Goal: Transaction & Acquisition: Purchase product/service

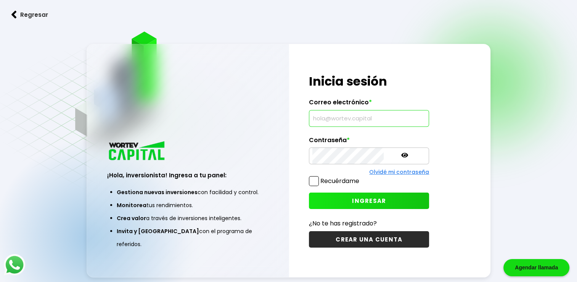
click at [351, 116] on input "text" at bounding box center [368, 118] width 113 height 16
type input "[EMAIL_ADDRESS][DOMAIN_NAME]"
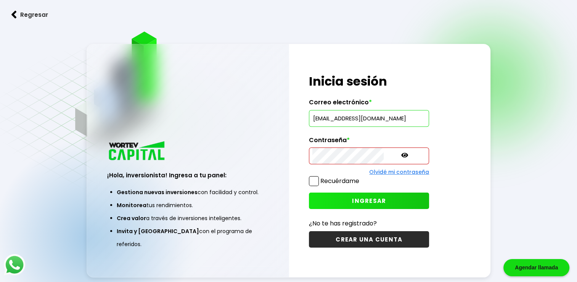
click at [401, 155] on icon at bounding box center [404, 155] width 7 height 5
click at [316, 183] on span at bounding box center [314, 181] width 10 height 10
click at [361, 177] on input "Recuérdame" at bounding box center [361, 177] width 0 height 0
click at [352, 198] on span "INGRESAR" at bounding box center [369, 200] width 34 height 8
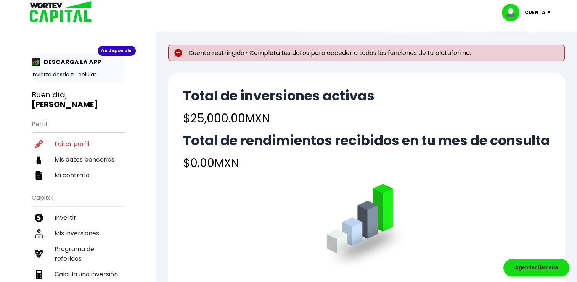
click at [201, 111] on h4 "$25,000.00 MXN" at bounding box center [279, 117] width 192 height 17
click at [70, 99] on b "[PERSON_NAME]" at bounding box center [65, 104] width 66 height 11
drag, startPoint x: 70, startPoint y: 92, endPoint x: 117, endPoint y: 94, distance: 47.0
click at [98, 99] on b "[PERSON_NAME]" at bounding box center [65, 104] width 66 height 11
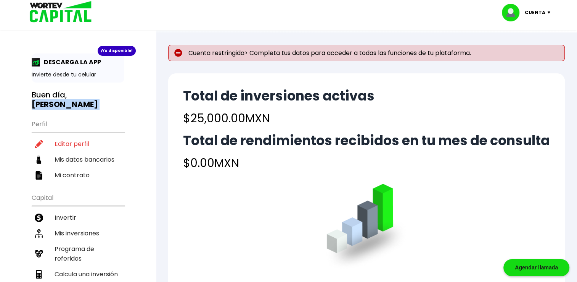
click at [98, 99] on b "[PERSON_NAME]" at bounding box center [65, 104] width 66 height 11
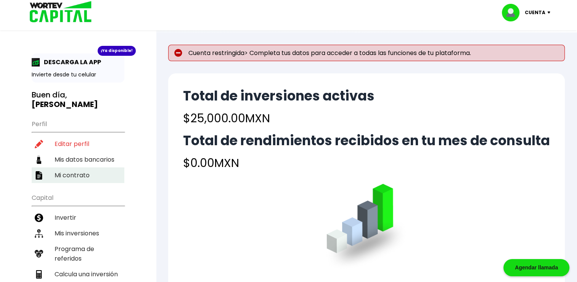
click at [76, 167] on li "Mi contrato" at bounding box center [78, 175] width 93 height 16
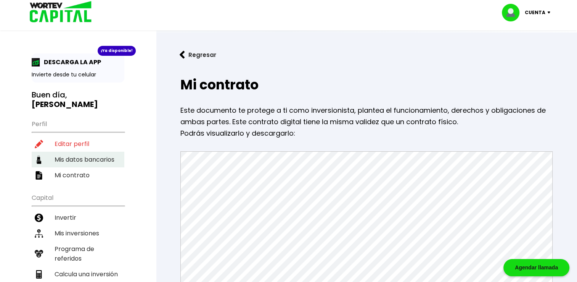
click at [93, 151] on li "Mis datos bancarios" at bounding box center [78, 159] width 93 height 16
select select "BBVA Bancomer"
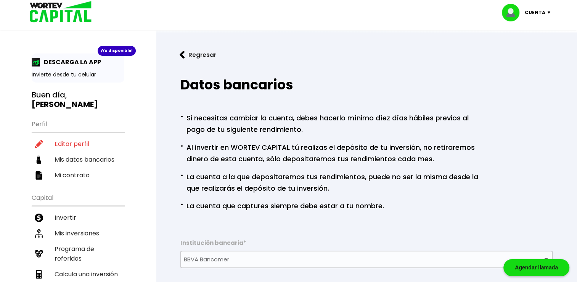
click at [192, 143] on p "· Al invertir en WORTEV CAPITAL tú realizas el depósito de tu inversión, no ret…" at bounding box center [331, 152] width 302 height 24
click at [90, 136] on li "Editar perfil" at bounding box center [78, 144] width 93 height 16
select select "Hombre"
select select "Bachillerato"
select select "DF"
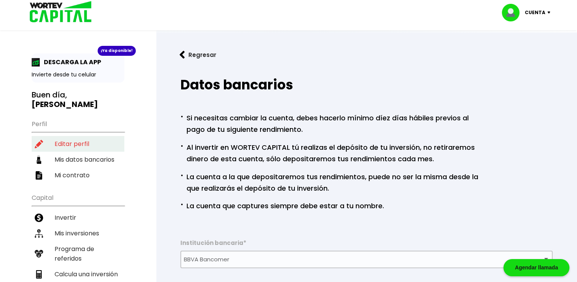
select select "BBVA Bancomer"
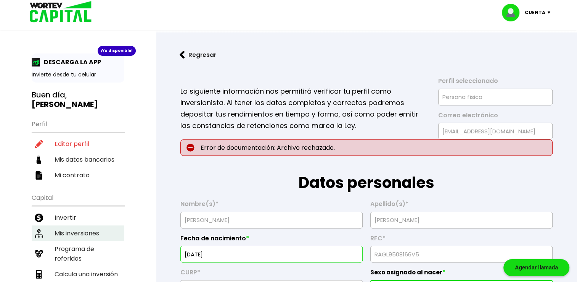
click at [52, 225] on li "Mis inversiones" at bounding box center [78, 233] width 93 height 16
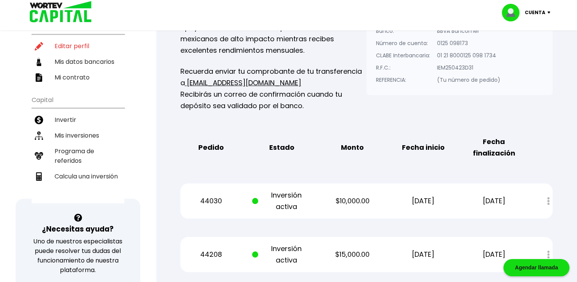
scroll to position [57, 0]
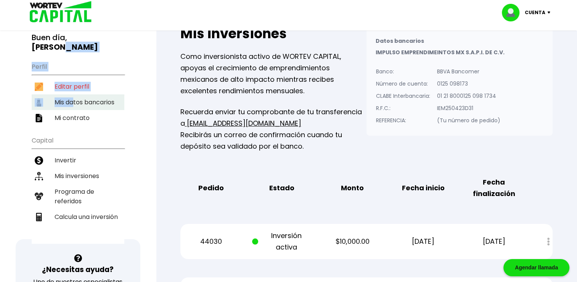
drag, startPoint x: 99, startPoint y: 39, endPoint x: 74, endPoint y: 91, distance: 57.9
click at [74, 91] on div "¡Ya disponible! DESCARGA LA APP Invierte desde tu celular Buen día, [PERSON_NAM…" at bounding box center [78, 119] width 93 height 247
drag, startPoint x: 74, startPoint y: 91, endPoint x: 73, endPoint y: 72, distance: 18.7
click at [73, 79] on li "Editar perfil" at bounding box center [78, 87] width 93 height 16
select select "Hombre"
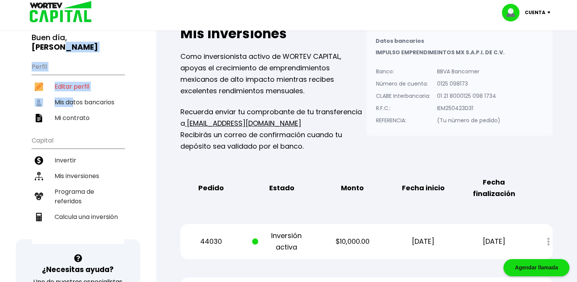
select select "Bachillerato"
select select "DF"
select select "BBVA Bancomer"
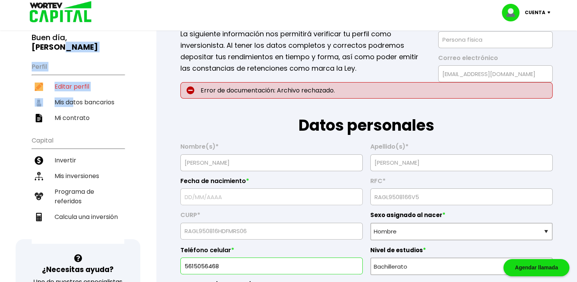
type input "[DATE]"
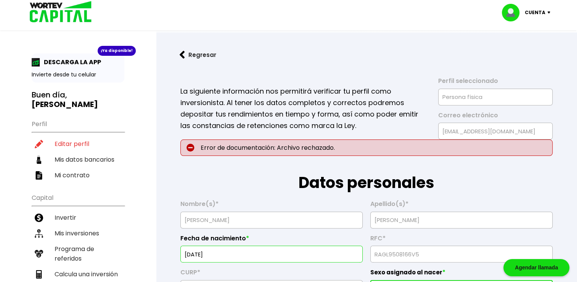
click at [78, 71] on p "Invierte desde tu celular" at bounding box center [78, 75] width 93 height 8
click at [190, 55] on button "Regresar" at bounding box center [198, 55] width 60 height 20
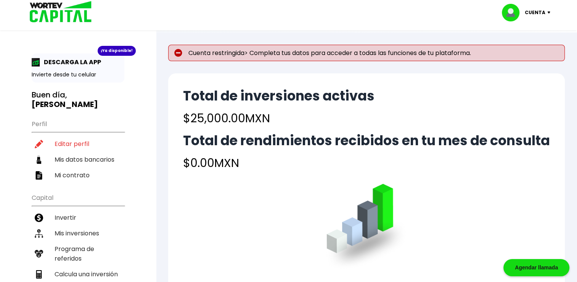
drag, startPoint x: 184, startPoint y: 160, endPoint x: 244, endPoint y: 165, distance: 60.8
click at [244, 165] on h4 "$0.00 MXN" at bounding box center [366, 162] width 367 height 17
click at [211, 164] on h4 "$0.00 MXN" at bounding box center [366, 162] width 367 height 17
click at [87, 136] on li "Editar perfil" at bounding box center [78, 144] width 93 height 16
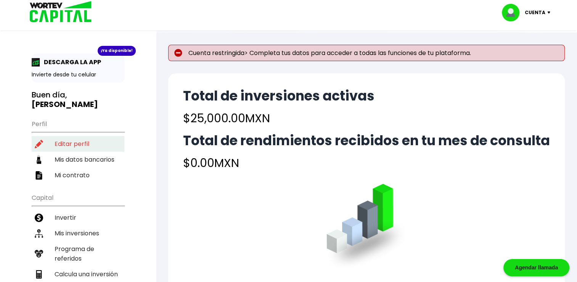
select select "Hombre"
select select "Bachillerato"
select select "DF"
select select "BBVA Bancomer"
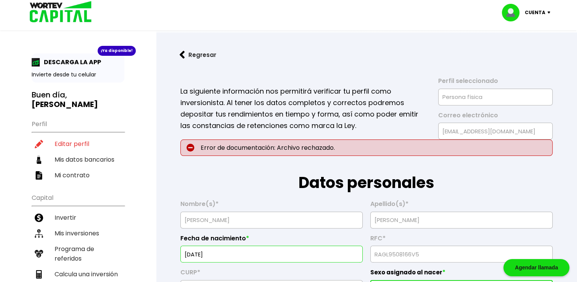
click at [242, 128] on p "La siguiente información nos permitirá verificar tu perfil como inversionista. …" at bounding box center [304, 108] width 248 height 46
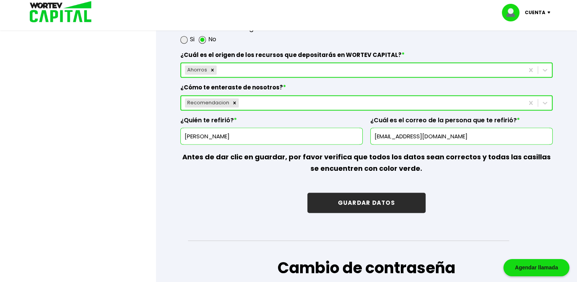
scroll to position [1190, 0]
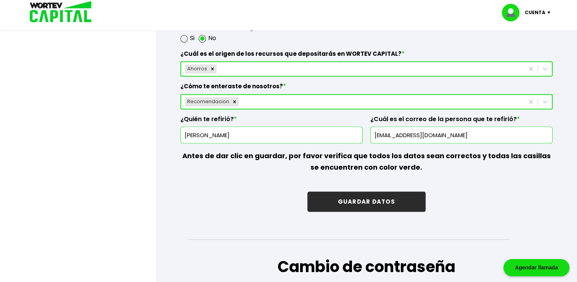
click at [147, 133] on div at bounding box center [288, 141] width 577 height 282
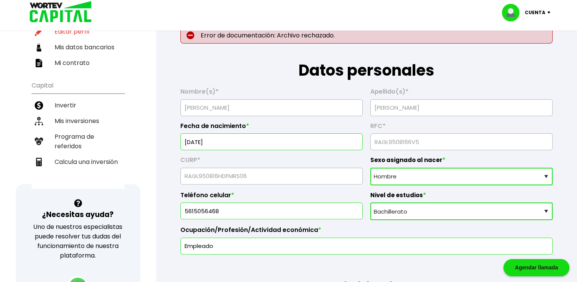
scroll to position [61, 0]
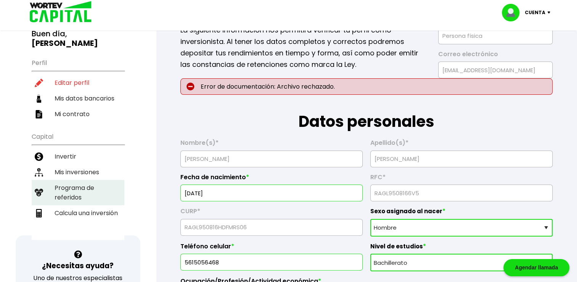
click at [65, 180] on li "Programa de referidos" at bounding box center [78, 192] width 93 height 25
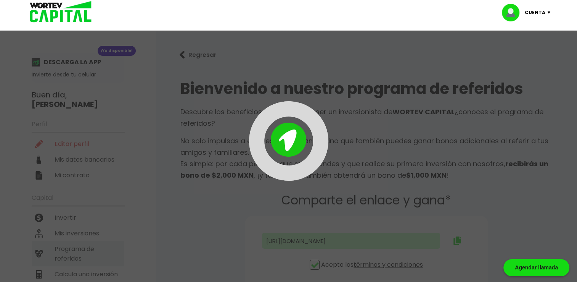
type input "[URL][DOMAIN_NAME]"
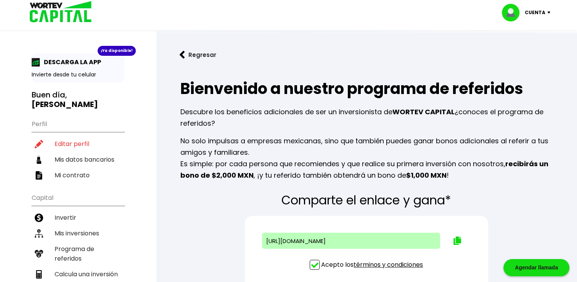
click at [194, 145] on p "No solo impulsas a empresas mexicanas, sino que también puedes ganar bonos adic…" at bounding box center [366, 158] width 372 height 46
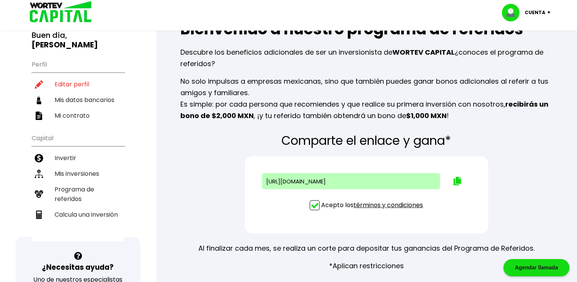
scroll to position [61, 0]
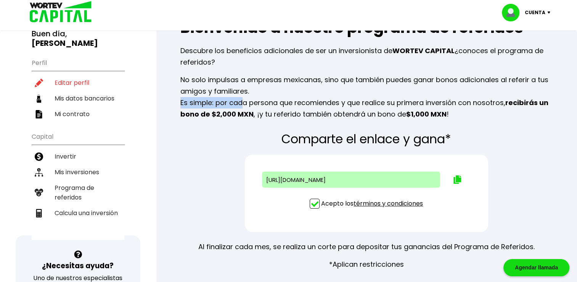
drag, startPoint x: 182, startPoint y: 101, endPoint x: 242, endPoint y: 107, distance: 60.6
click at [242, 107] on p "No solo impulsas a empresas mexicanas, sino que también puedes ganar bonos adic…" at bounding box center [366, 97] width 372 height 46
drag, startPoint x: 242, startPoint y: 107, endPoint x: 209, endPoint y: 158, distance: 60.7
click at [209, 158] on div "Comparte el enlace y gana* [URL][DOMAIN_NAME] Acepto los términos y condiciones…" at bounding box center [366, 201] width 397 height 150
click at [237, 175] on div "Comparte el enlace y gana* [URL][DOMAIN_NAME] Acepto los términos y condiciones…" at bounding box center [366, 201] width 397 height 150
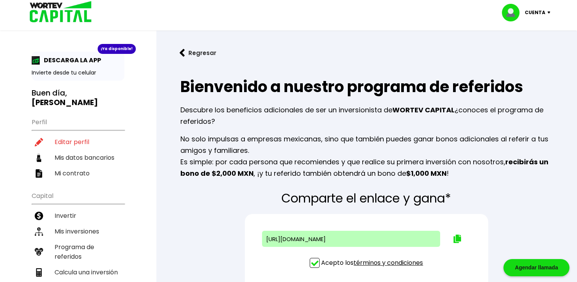
scroll to position [0, 0]
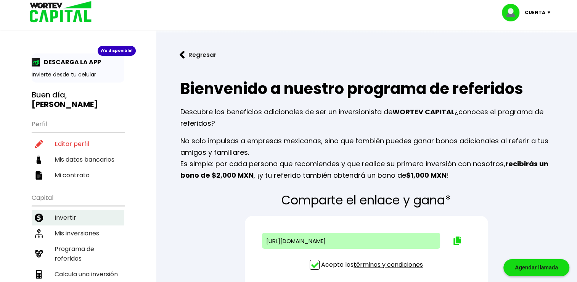
click at [53, 209] on li "Invertir" at bounding box center [78, 217] width 93 height 16
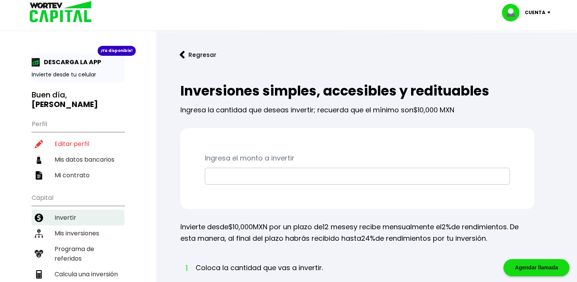
click at [53, 209] on li "Invertir" at bounding box center [78, 217] width 93 height 16
click at [259, 172] on input "text" at bounding box center [357, 176] width 298 height 16
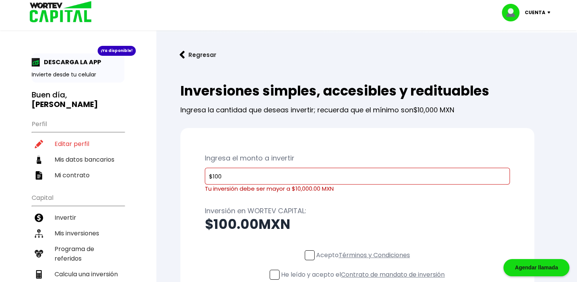
click at [261, 216] on h2 "$100.00 MXN" at bounding box center [357, 223] width 305 height 15
click at [288, 178] on input "$100" at bounding box center [357, 176] width 298 height 16
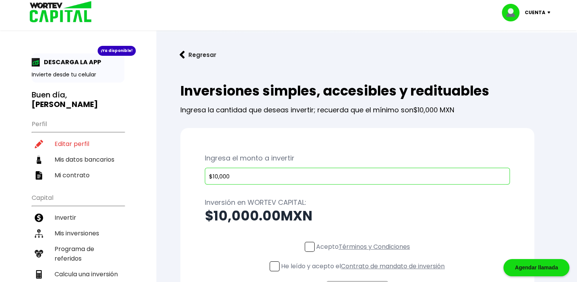
type input "$10,000"
click at [312, 200] on p "Inversión en WORTEV CAPITAL:" at bounding box center [357, 201] width 305 height 11
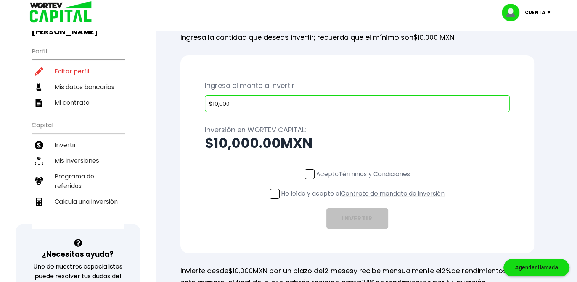
scroll to position [61, 0]
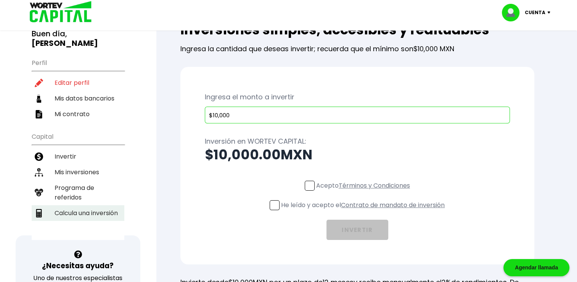
click at [86, 205] on li "Calcula una inversión" at bounding box center [78, 213] width 93 height 16
select select "1"
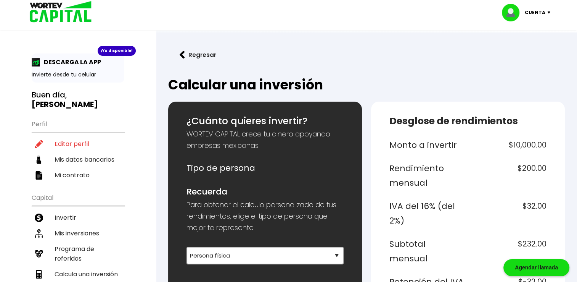
click at [383, 89] on h2 "Calcular una inversión" at bounding box center [366, 84] width 397 height 15
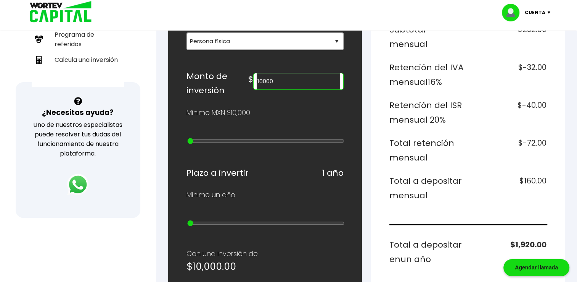
scroll to position [229, 0]
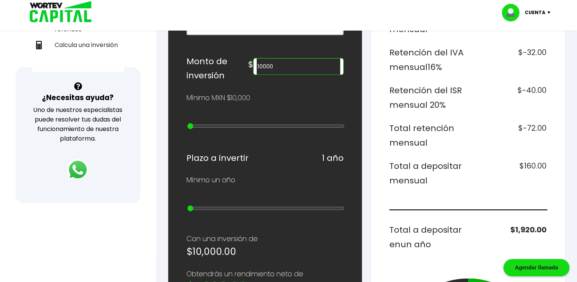
click at [492, 222] on h6 "$1,920.00" at bounding box center [509, 236] width 76 height 29
click at [380, 160] on div "Desglose de rendimientos Monto a invertir $10,000.00 Rendimiento mensual $200.0…" at bounding box center [468, 210] width 194 height 674
click at [314, 65] on input "10000" at bounding box center [299, 66] width 84 height 16
type input "25000"
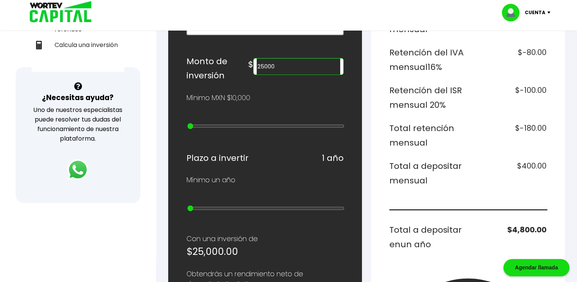
click at [391, 121] on h6 "Total retención mensual" at bounding box center [428, 135] width 76 height 29
click at [272, 96] on div "Mínimo MXN $10,000" at bounding box center [265, 97] width 157 height 11
